Goal: Information Seeking & Learning: Find contact information

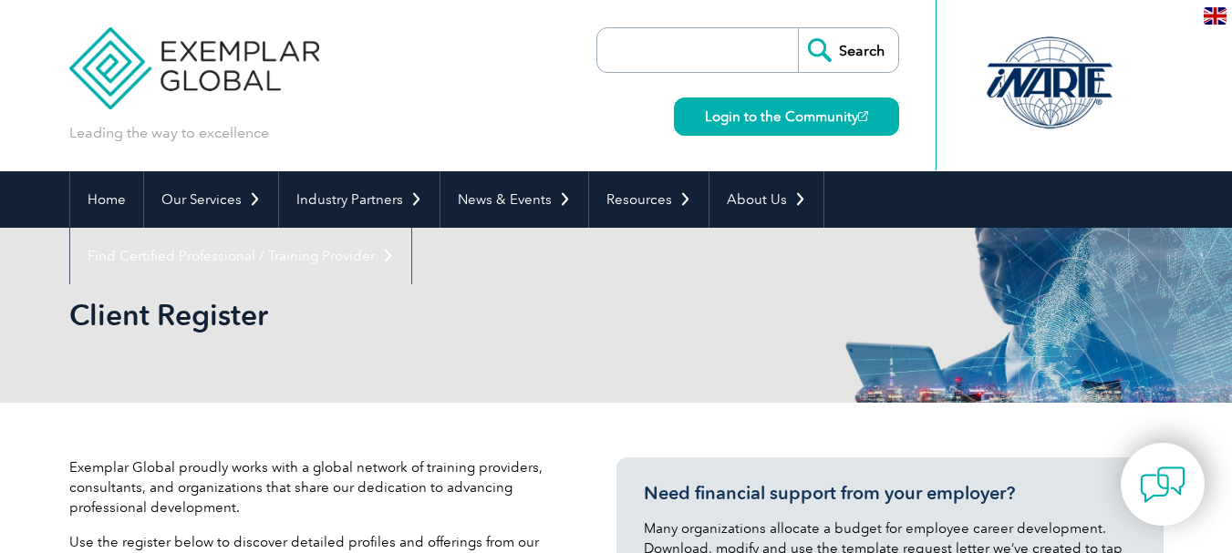
click at [870, 56] on input "Search" at bounding box center [848, 50] width 100 height 44
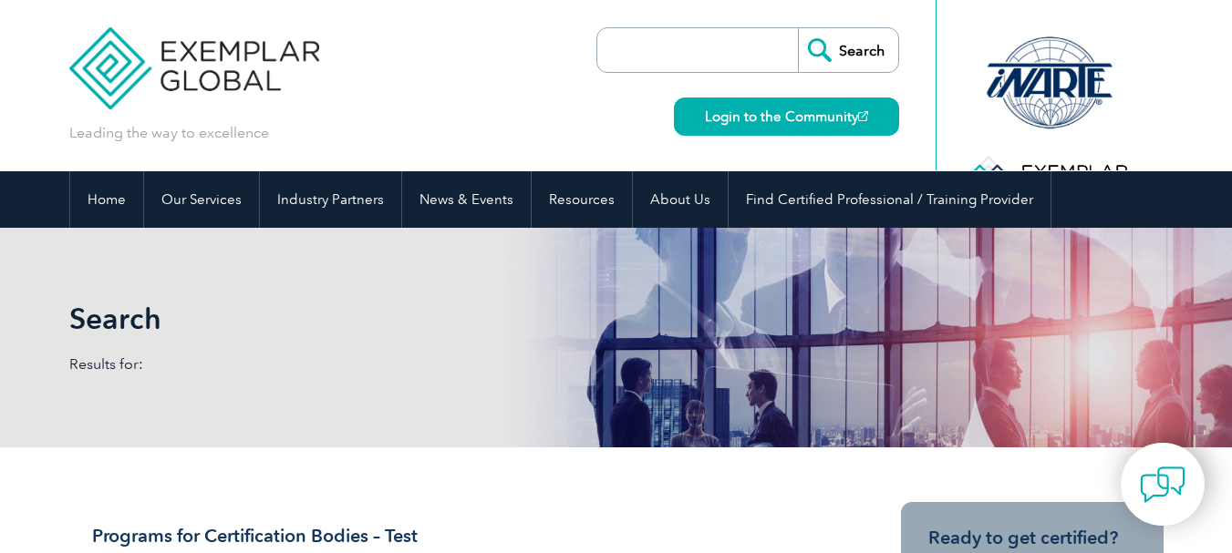
click at [1070, 166] on div at bounding box center [1048, 183] width 181 height 100
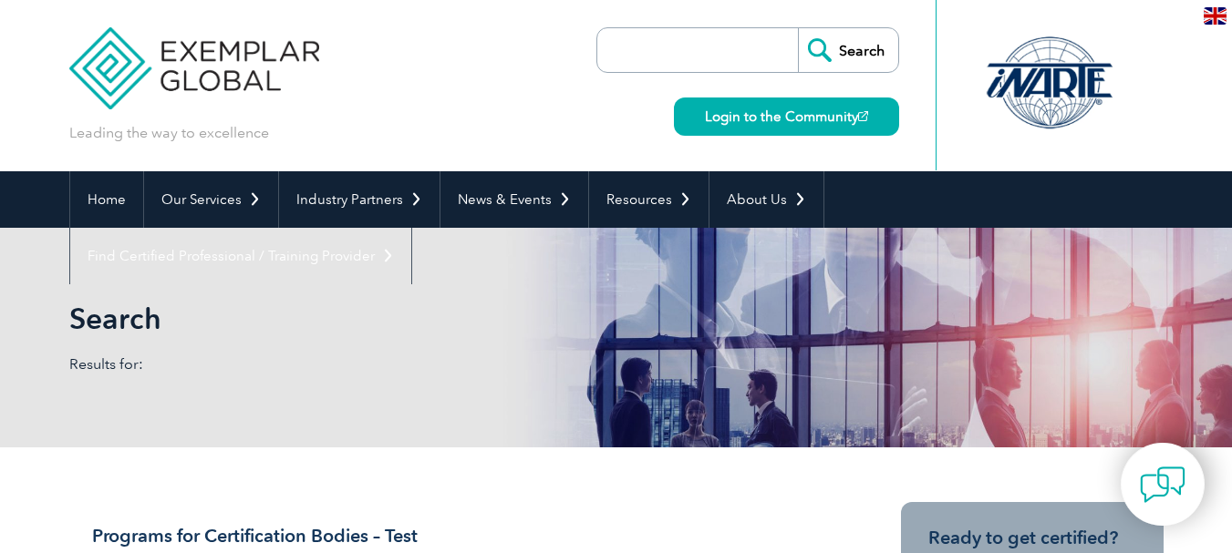
click at [1054, 86] on div at bounding box center [1048, 83] width 181 height 100
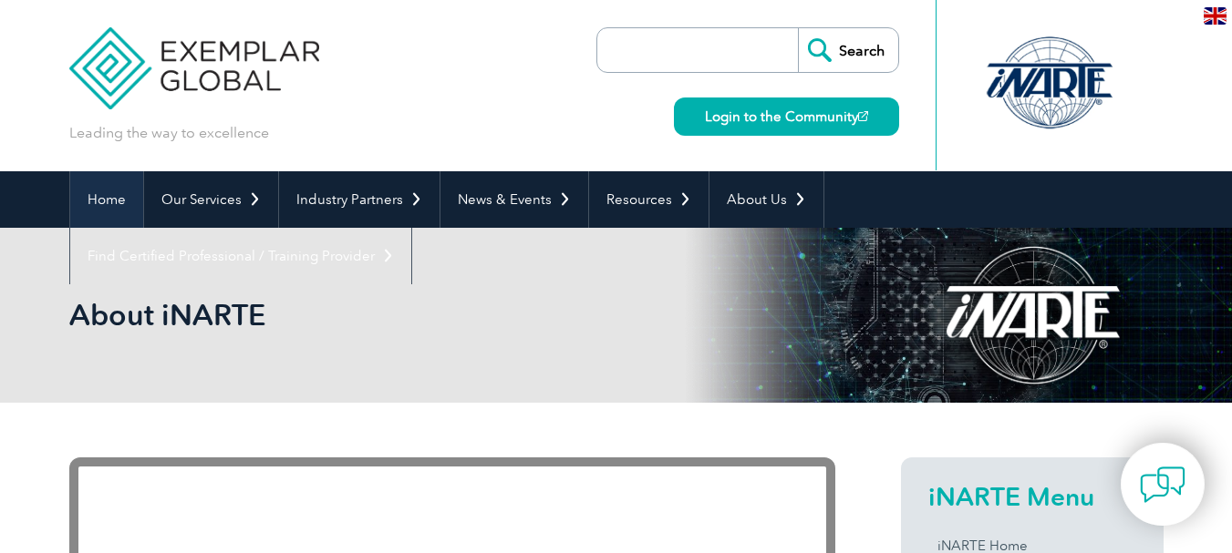
click at [112, 202] on link "Home" at bounding box center [106, 199] width 73 height 57
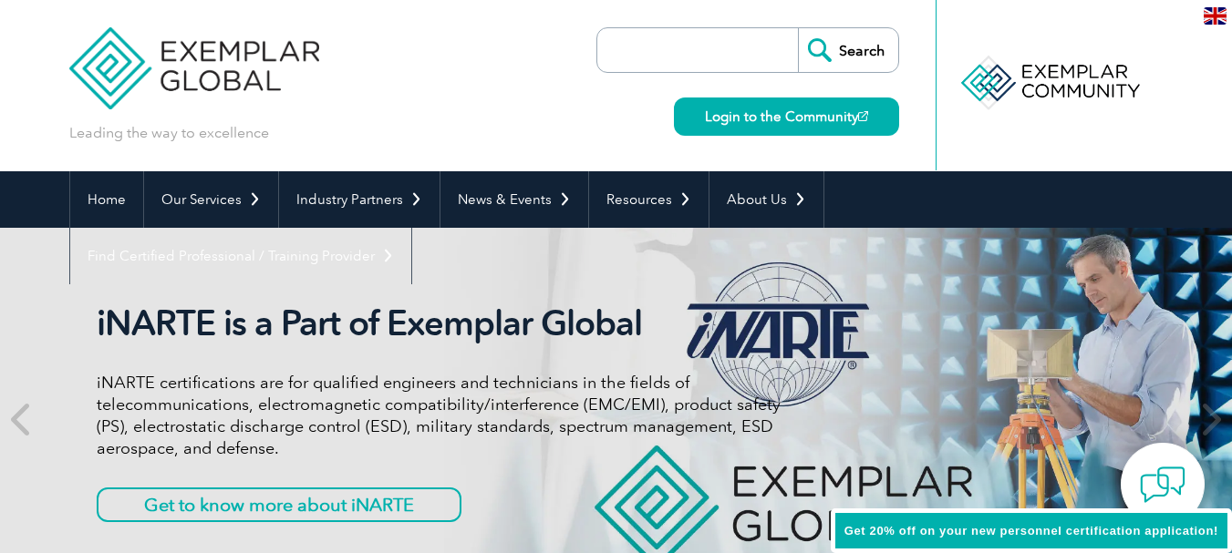
click at [1066, 78] on div at bounding box center [1048, 83] width 181 height 100
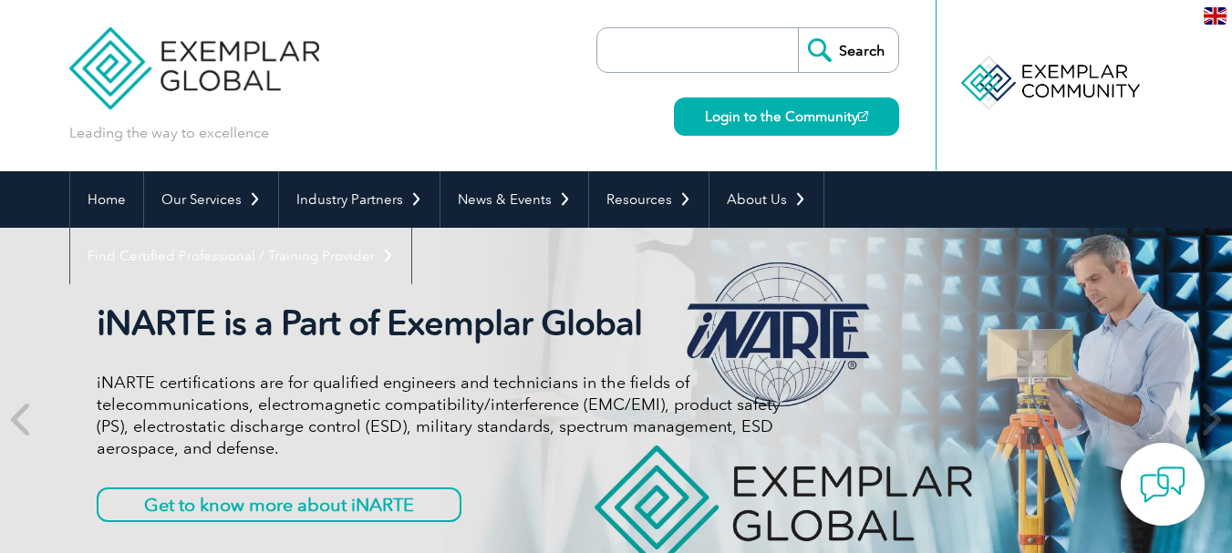
click at [1047, 88] on div at bounding box center [1048, 83] width 181 height 100
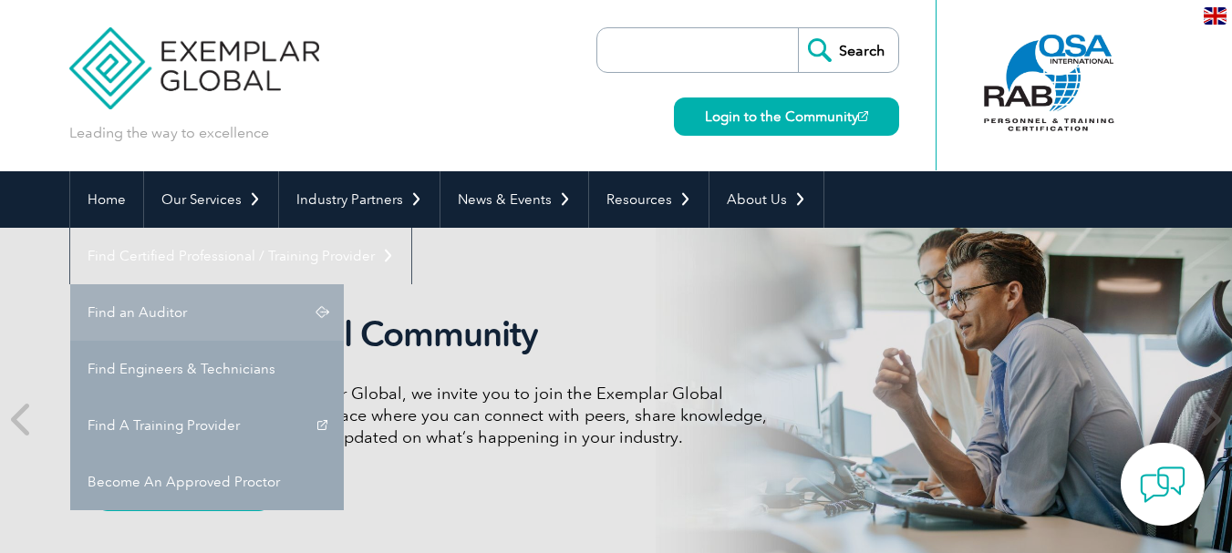
click at [344, 284] on link "Find an Auditor" at bounding box center [207, 312] width 274 height 57
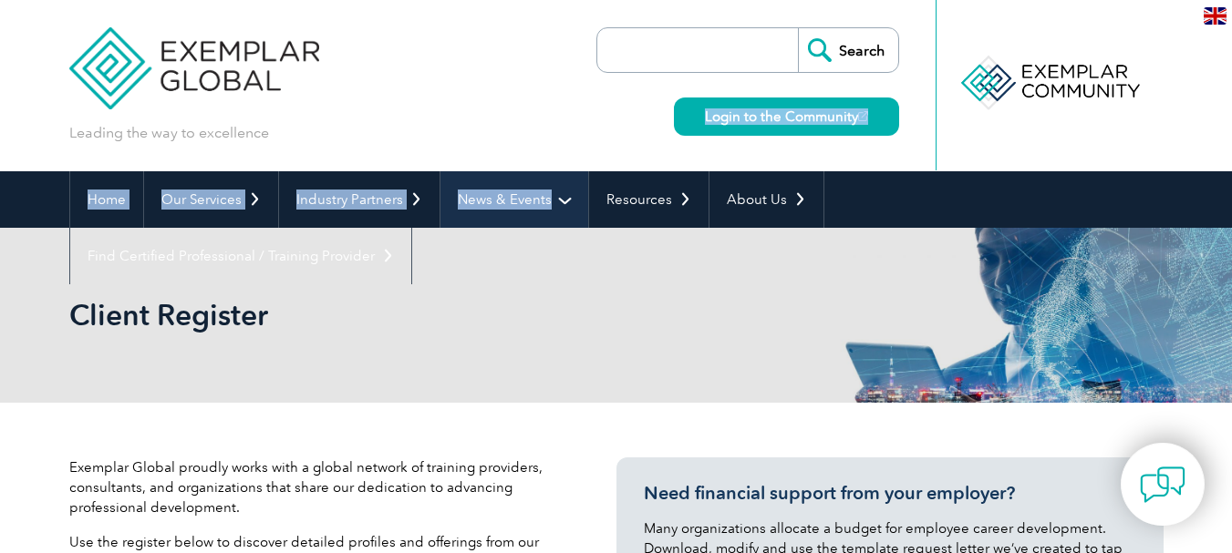
drag, startPoint x: 977, startPoint y: 147, endPoint x: 532, endPoint y: 192, distance: 446.4
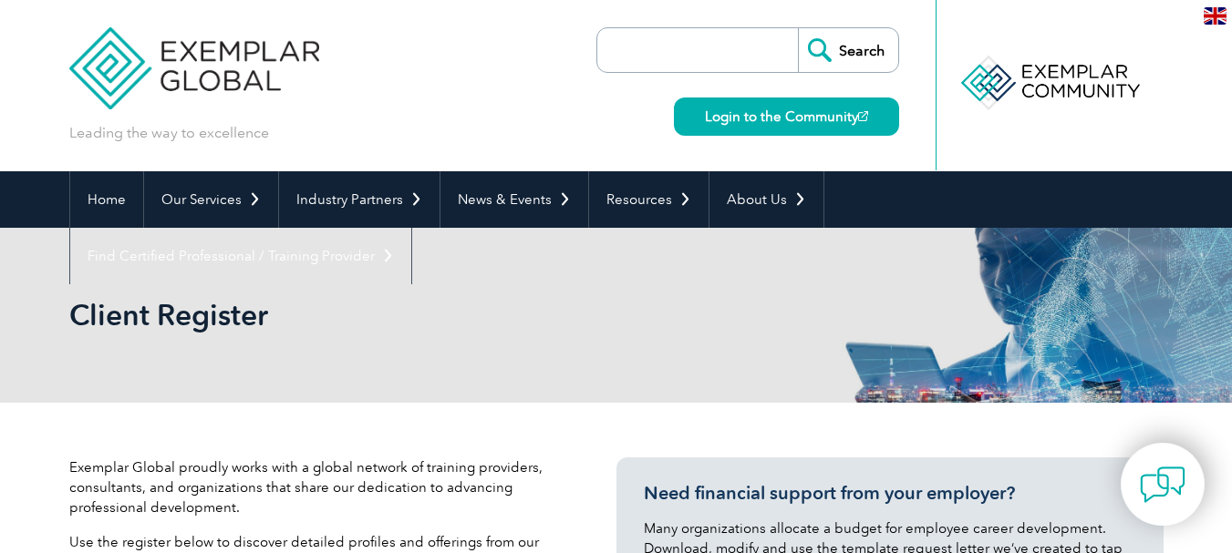
click at [692, 334] on div "Client Register" at bounding box center [616, 315] width 1094 height 175
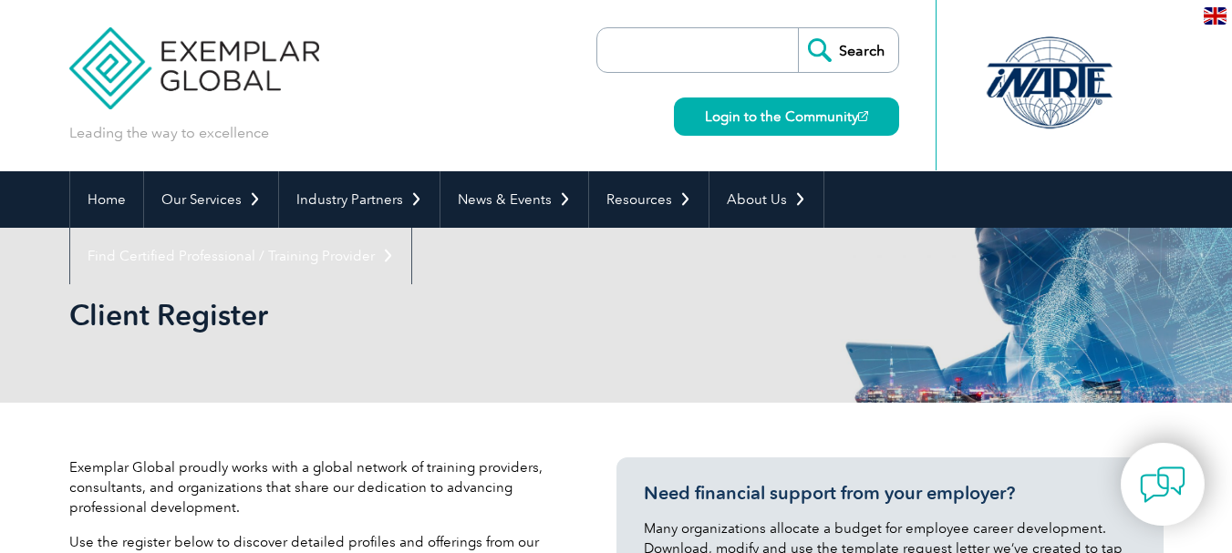
click at [1009, 86] on div at bounding box center [1048, 83] width 181 height 100
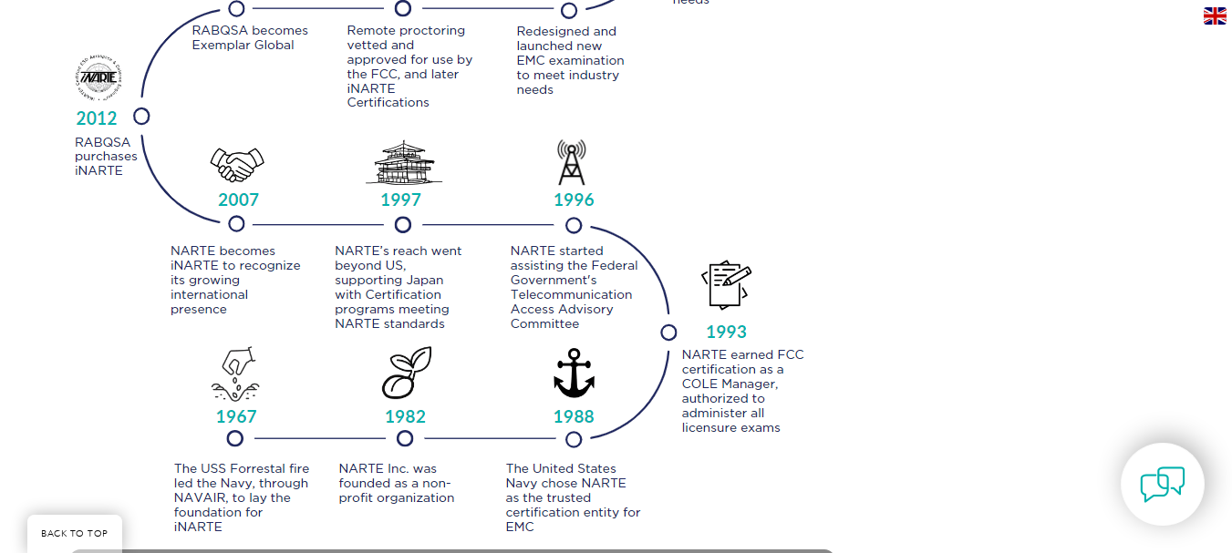
scroll to position [1915, 0]
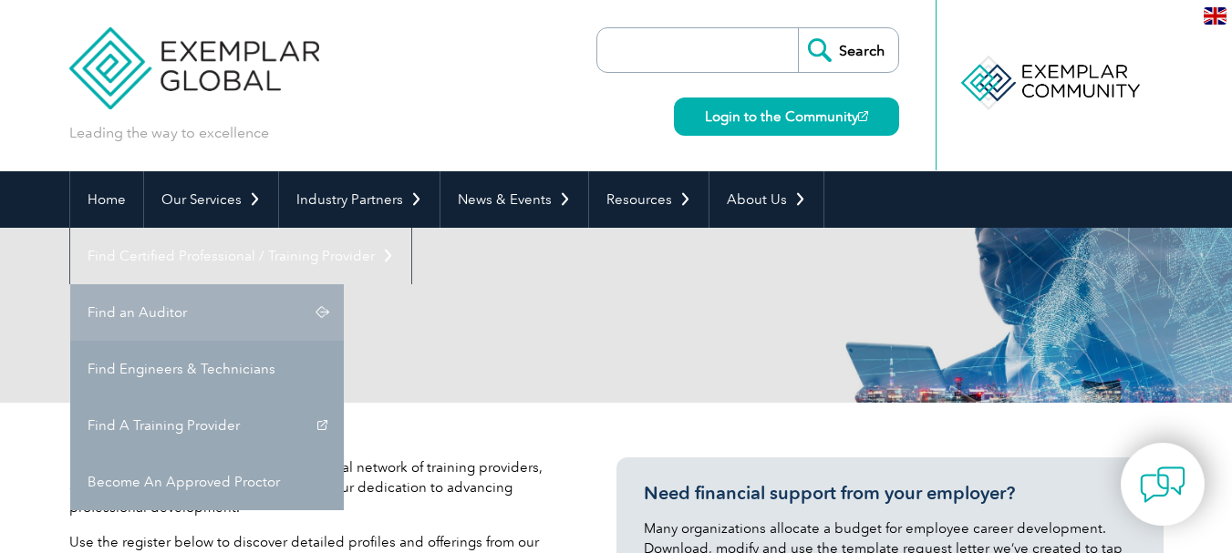
click at [344, 284] on link "Find an Auditor" at bounding box center [207, 312] width 274 height 57
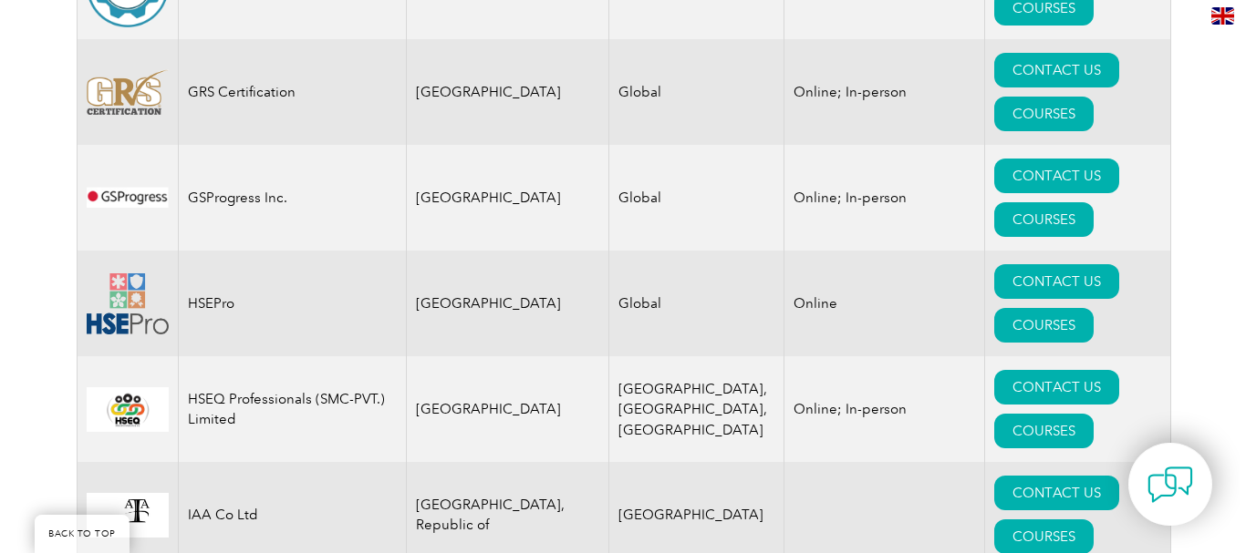
scroll to position [11789, 0]
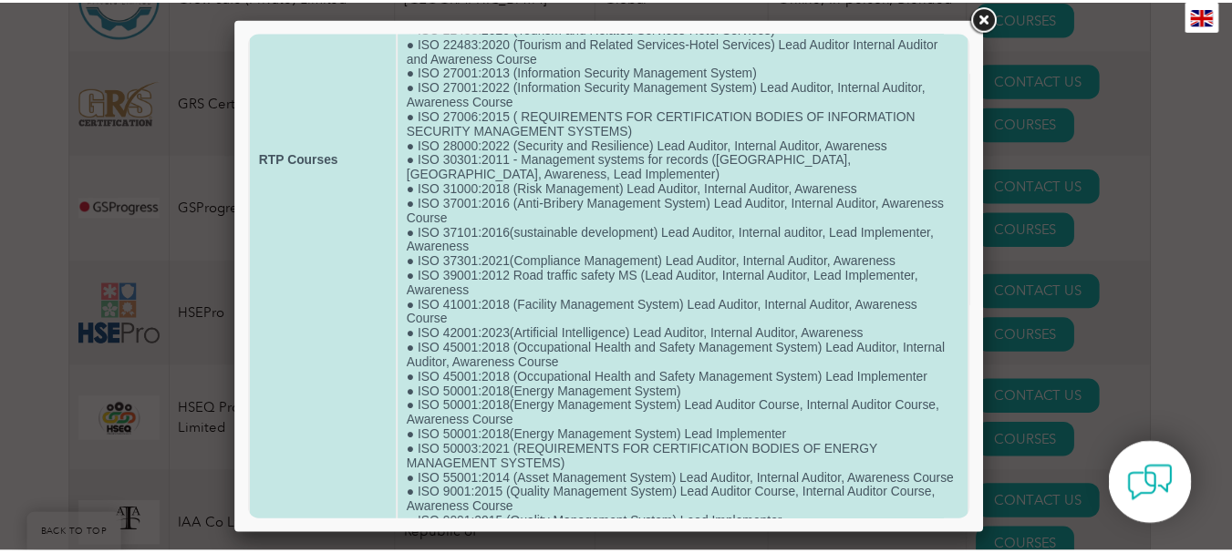
scroll to position [365, 0]
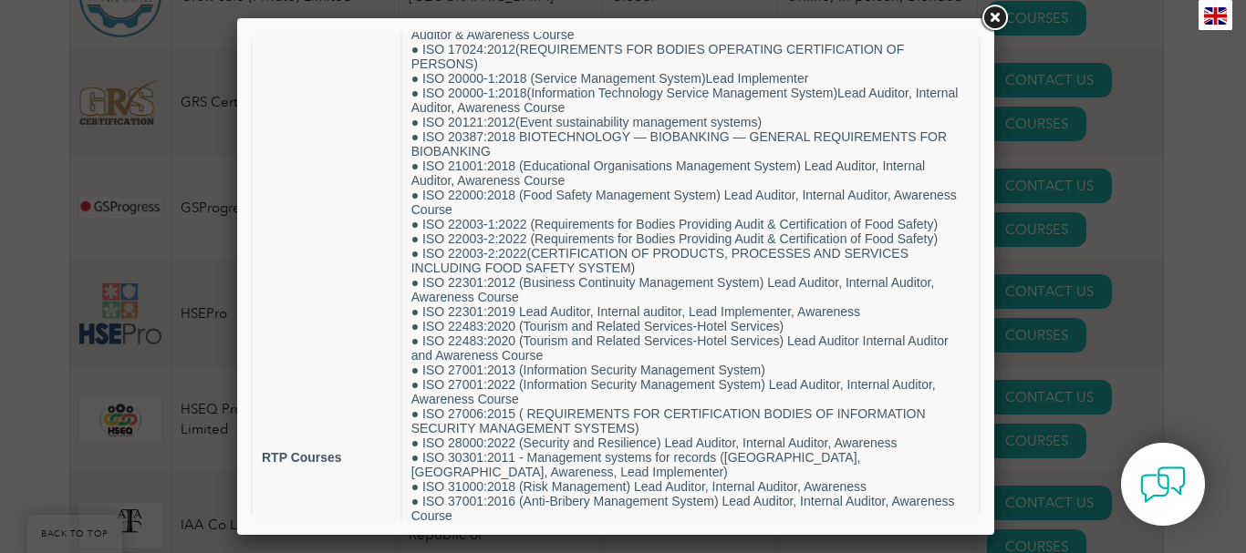
click at [990, 17] on link at bounding box center [993, 18] width 33 height 33
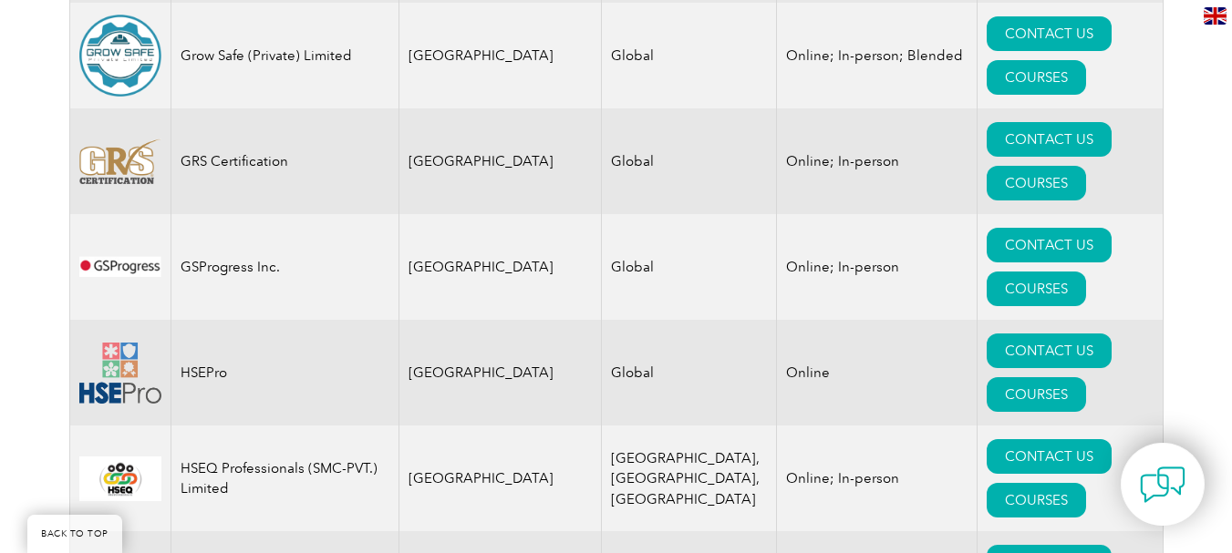
scroll to position [11697, 0]
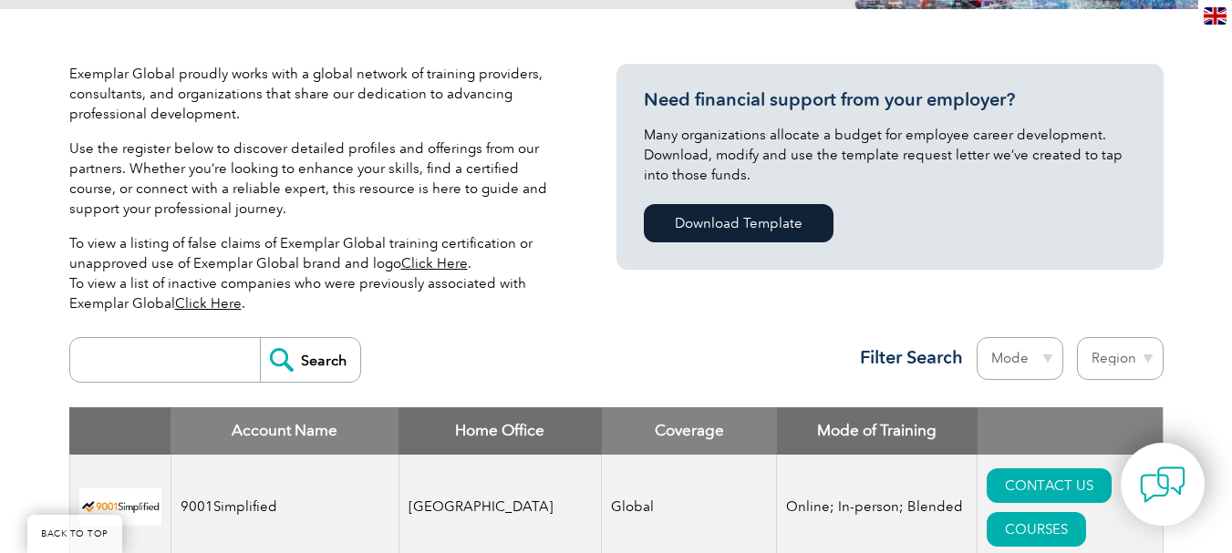
scroll to position [0, 0]
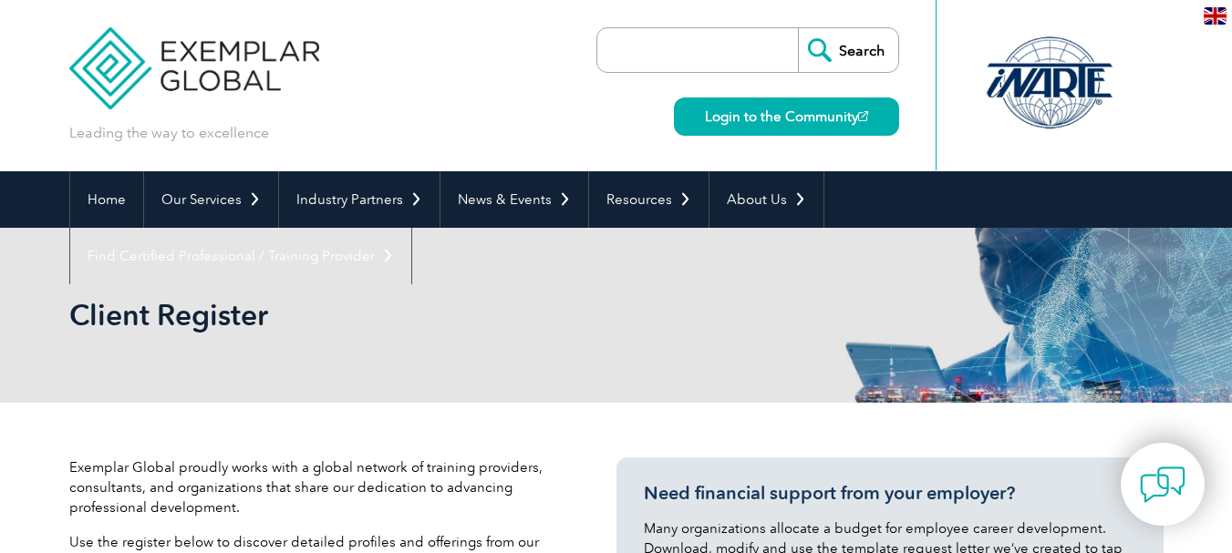
click at [1037, 101] on div at bounding box center [1048, 83] width 181 height 100
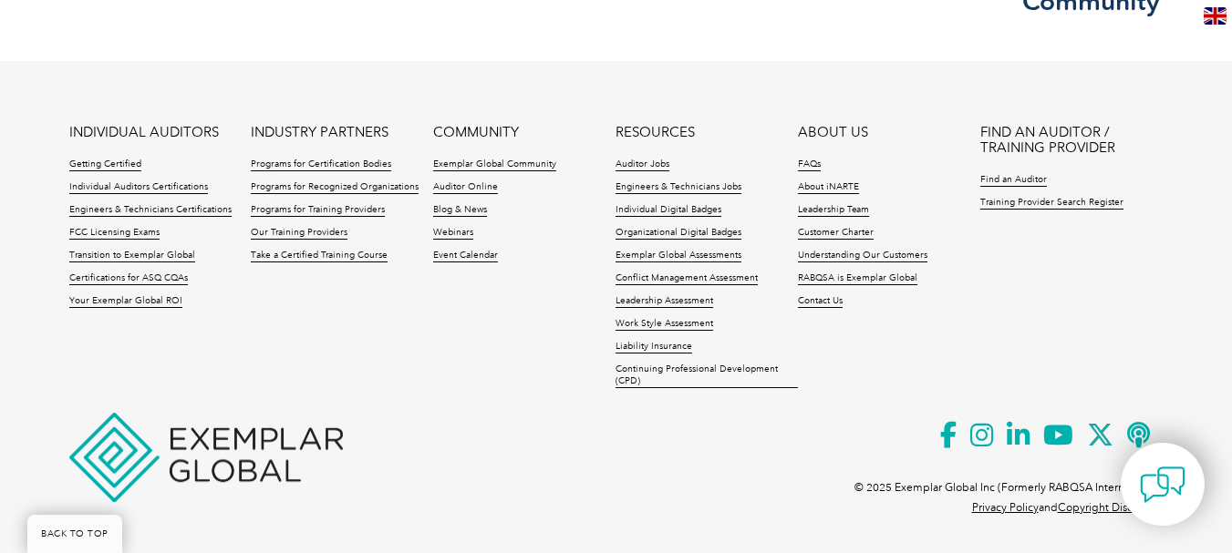
scroll to position [4150, 0]
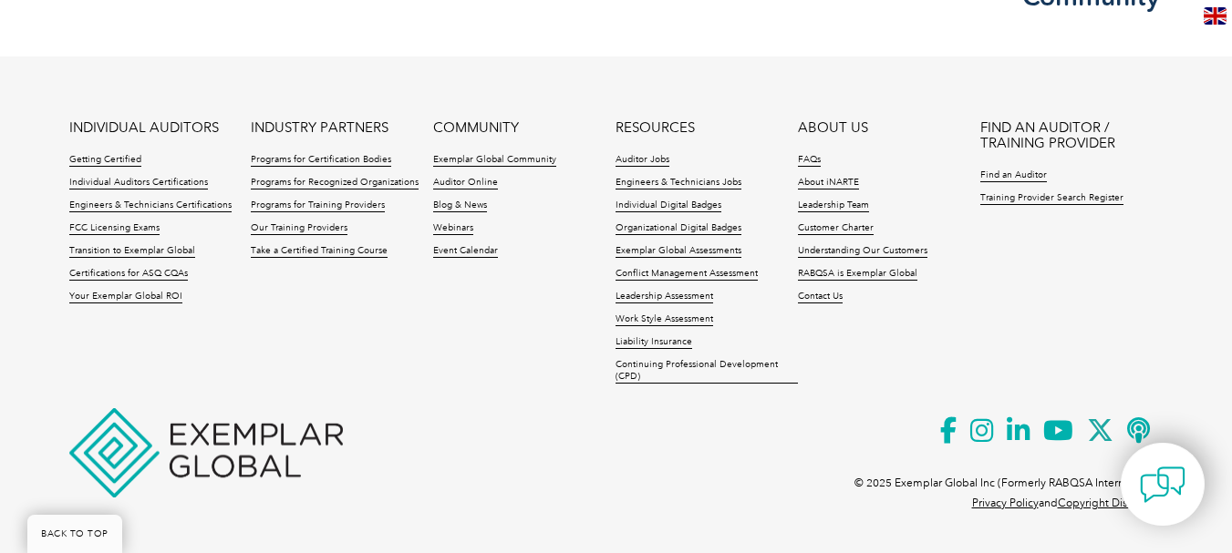
click at [1068, 145] on link "FIND AN AUDITOR / TRAINING PROVIDER" at bounding box center [1071, 135] width 182 height 31
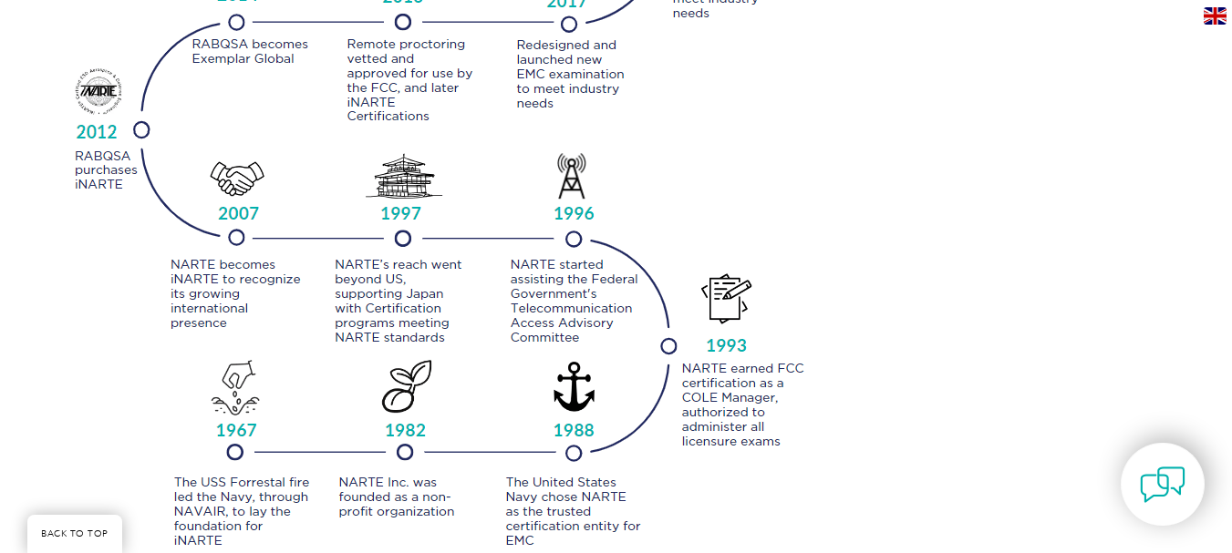
scroll to position [2827, 0]
